Goal: Task Accomplishment & Management: Manage account settings

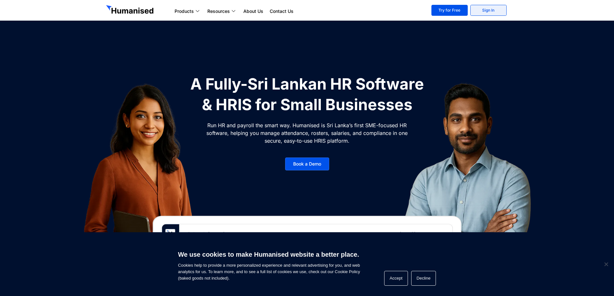
click at [479, 11] on link "Sign In" at bounding box center [489, 10] width 36 height 11
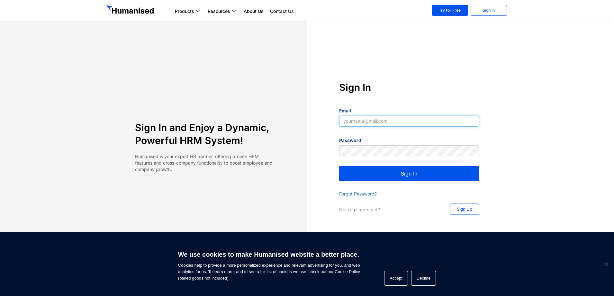
type input "[EMAIL_ADDRESS][DOMAIN_NAME]"
click at [419, 175] on button "Sign In" at bounding box center [409, 173] width 140 height 15
